Goal: Task Accomplishment & Management: Use online tool/utility

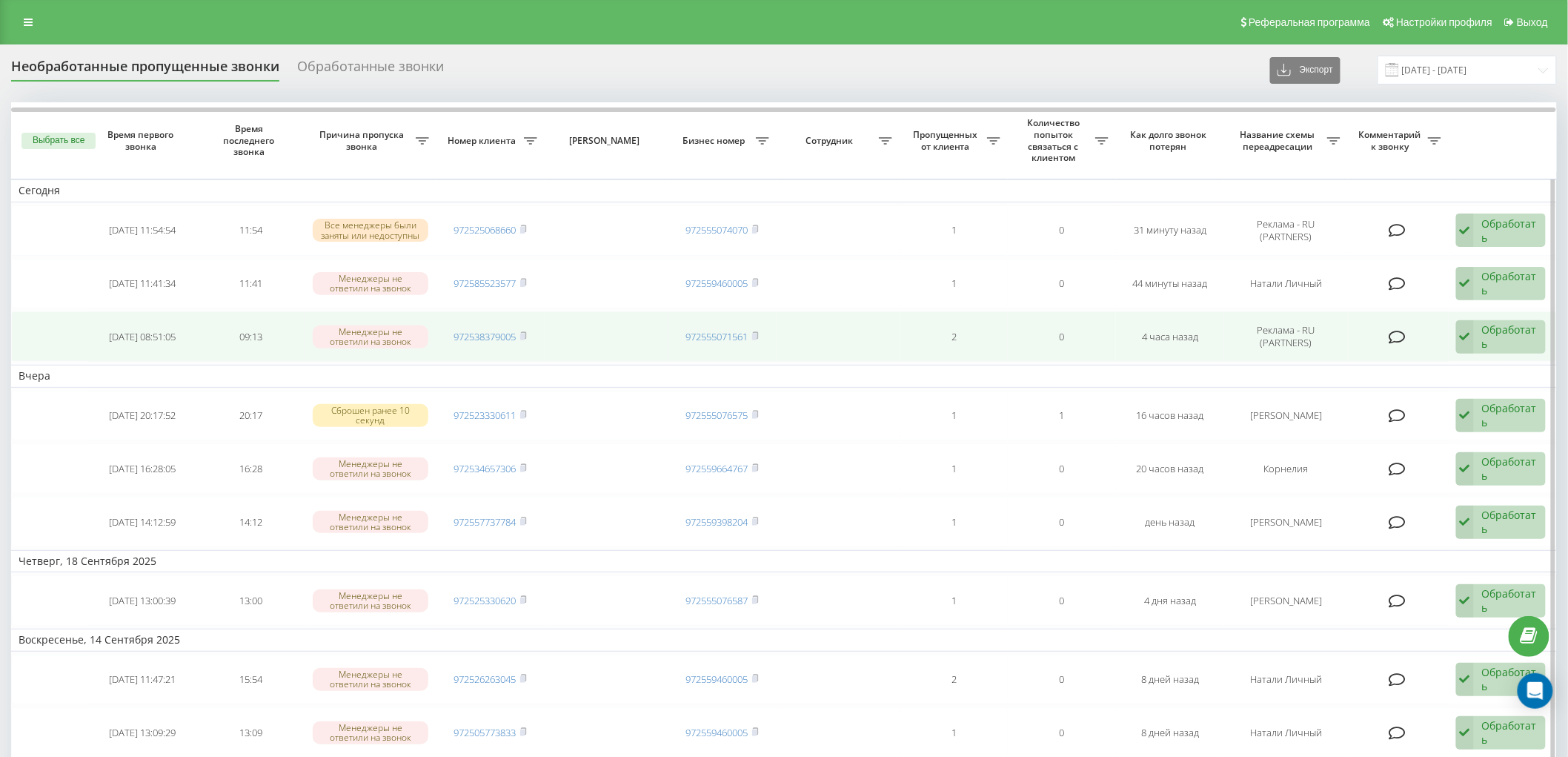
click at [1497, 327] on div "Обработать" at bounding box center [1510, 337] width 55 height 29
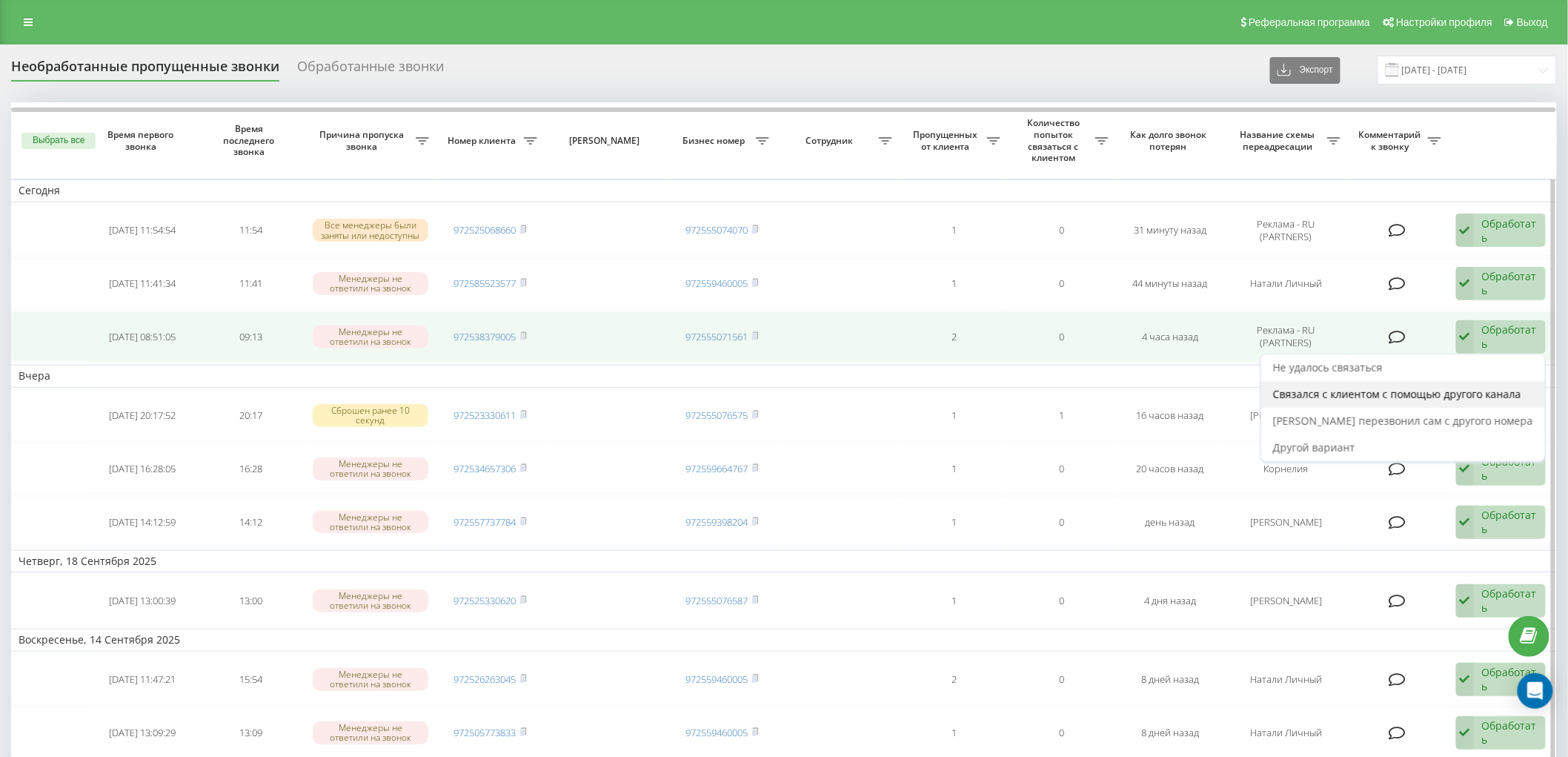
click at [1372, 392] on span "Связался с клиентом с помощью другого канала" at bounding box center [1398, 394] width 248 height 14
